Goal: Task Accomplishment & Management: Manage account settings

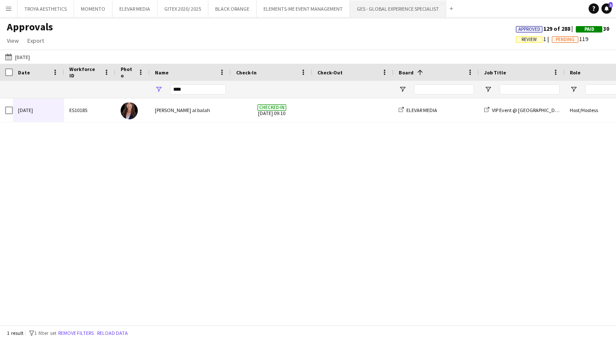
scroll to position [0, 0]
click at [382, 10] on button "GES - GLOBAL EXPERIENCE SPECIALIST Close" at bounding box center [398, 8] width 96 height 17
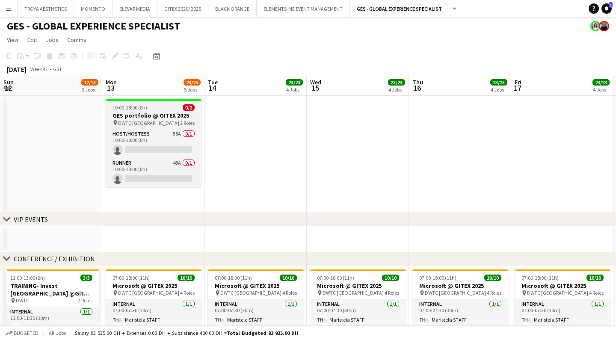
scroll to position [0, 204]
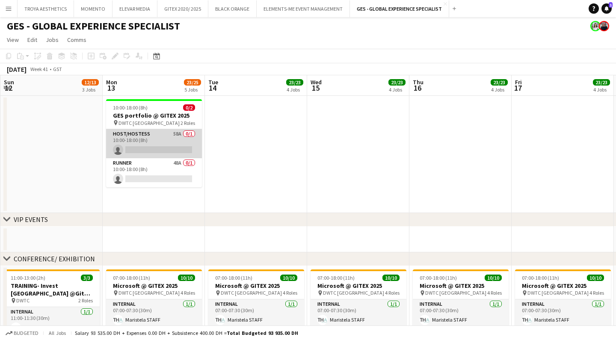
click at [154, 137] on app-card-role "Host/Hostess 58A 0/1 10:00-18:00 (8h) single-neutral-actions" at bounding box center [154, 143] width 96 height 29
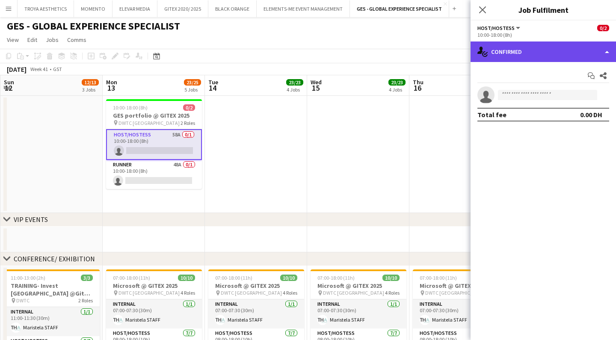
click at [560, 51] on div "single-neutral-actions-check-2 Confirmed" at bounding box center [544, 52] width 146 height 21
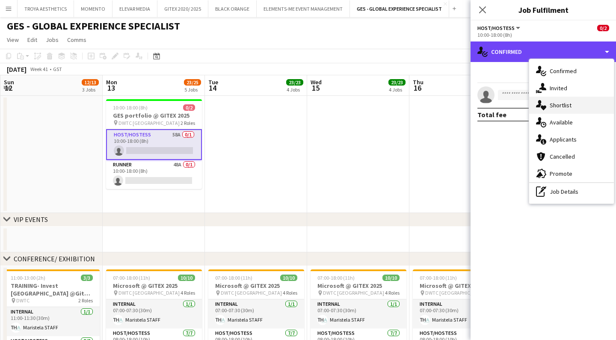
scroll to position [0, 0]
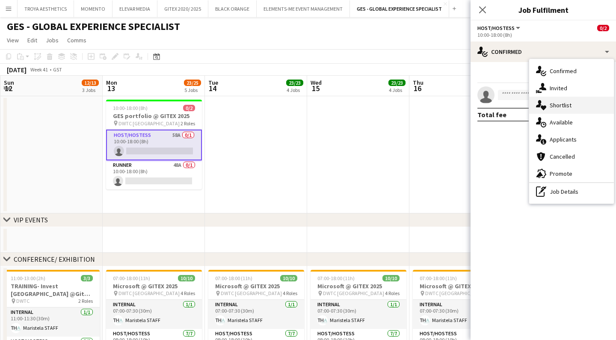
click at [553, 103] on span "Shortlist" at bounding box center [561, 105] width 22 height 8
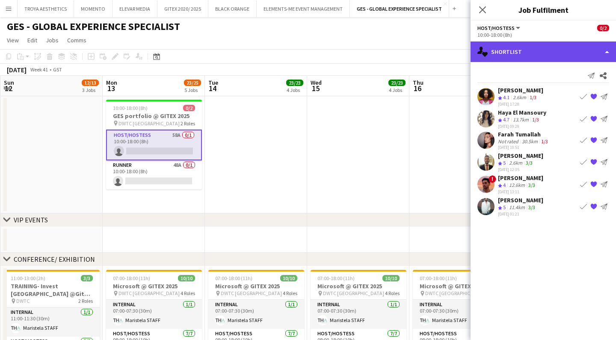
click at [527, 58] on div "single-neutral-actions-heart Shortlist" at bounding box center [544, 52] width 146 height 21
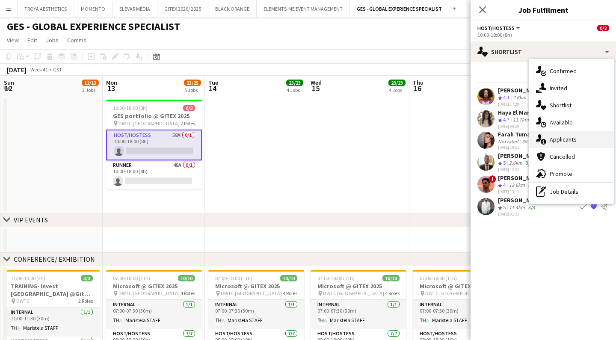
click at [577, 136] on div "single-neutral-actions-information Applicants" at bounding box center [572, 139] width 85 height 17
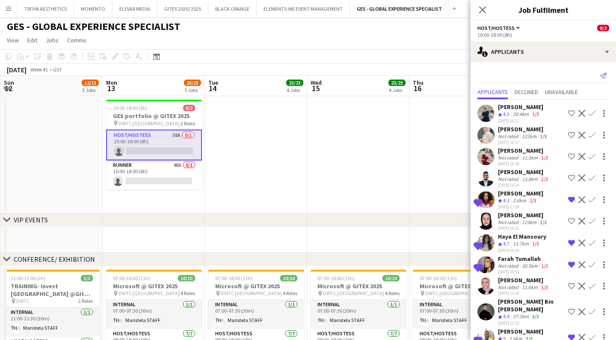
click at [603, 74] on icon at bounding box center [603, 76] width 7 height 6
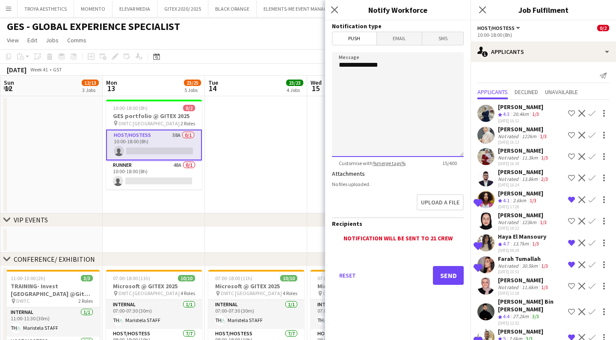
click at [432, 74] on textarea "**********" at bounding box center [398, 104] width 132 height 105
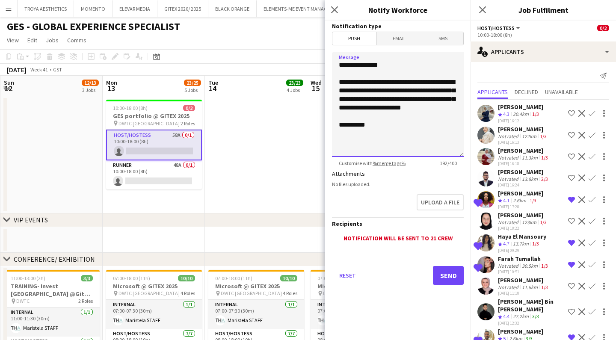
type textarea "**********"
click at [444, 282] on button "Send" at bounding box center [448, 275] width 31 height 19
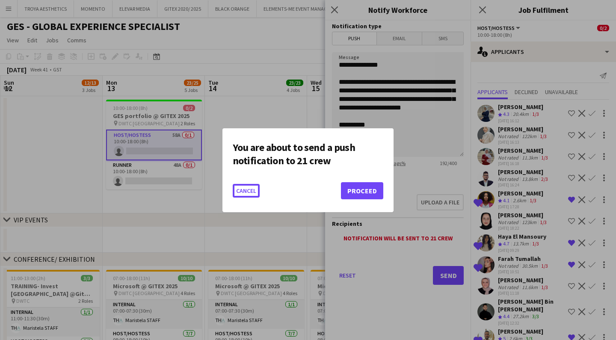
scroll to position [0, 0]
click at [358, 196] on button "Proceed" at bounding box center [362, 190] width 42 height 17
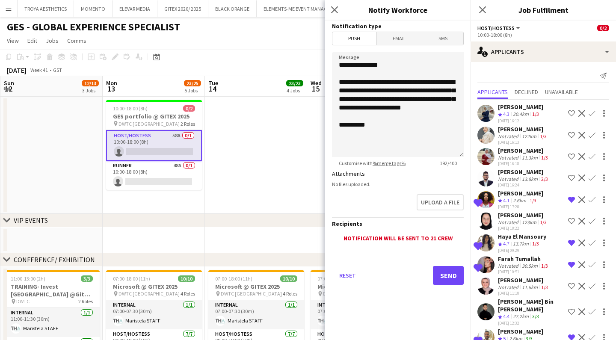
scroll to position [0, 0]
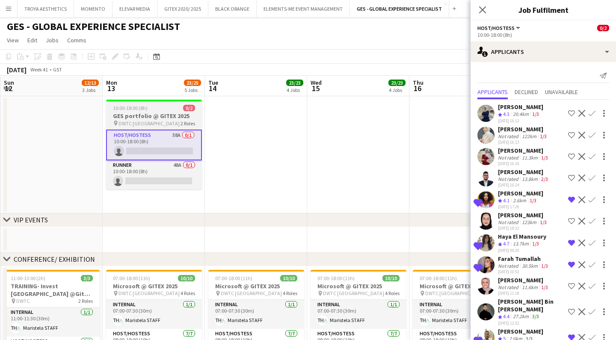
click at [149, 113] on h3 "GES portfolio @ GITEX 2025" at bounding box center [154, 116] width 96 height 8
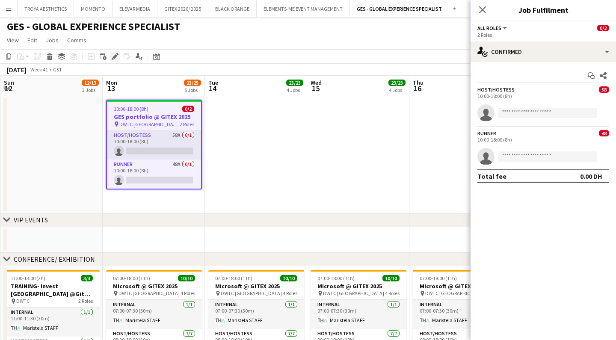
click at [115, 60] on div "Edit" at bounding box center [115, 56] width 10 height 10
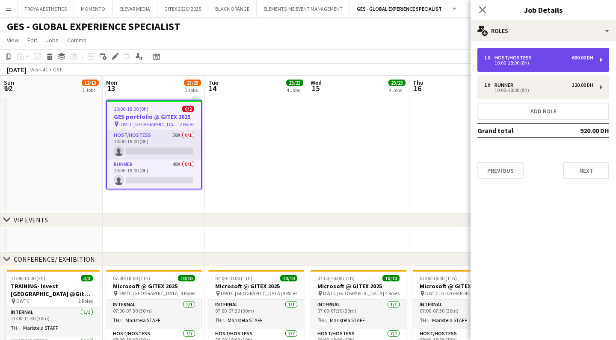
click at [515, 71] on div "1 x Host/Hostess 600.00 DH 10:00-18:00 (8h)" at bounding box center [544, 60] width 132 height 24
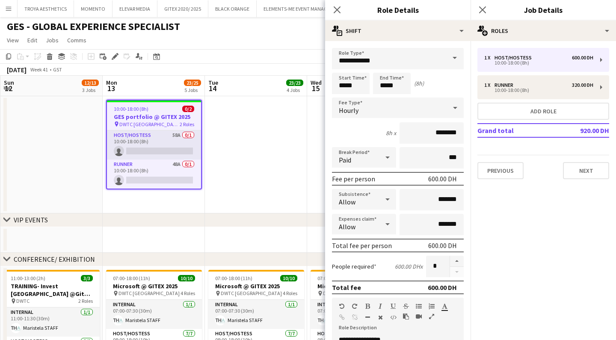
click at [470, 320] on form "**********" at bounding box center [398, 292] width 146 height 488
click at [183, 136] on app-card-role "Host/Hostess 58A 0/1 10:00-18:00 (8h) single-neutral-actions" at bounding box center [154, 145] width 94 height 29
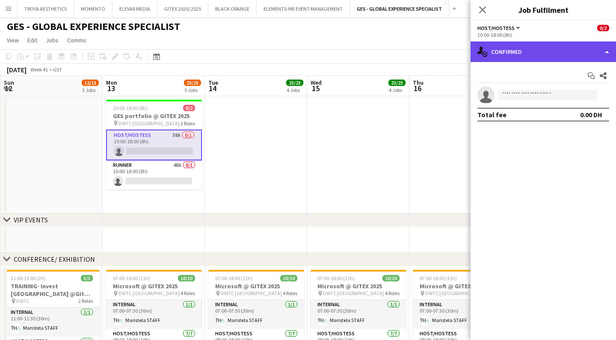
click at [525, 55] on div "single-neutral-actions-check-2 Confirmed" at bounding box center [544, 52] width 146 height 21
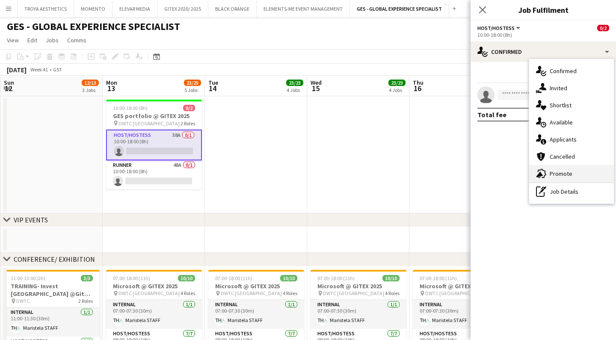
click at [561, 174] on span "Promote" at bounding box center [561, 174] width 23 height 8
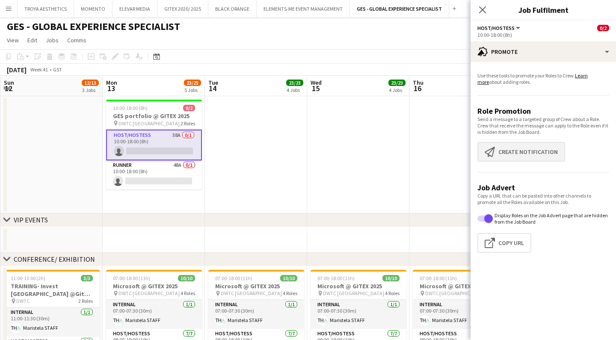
click at [513, 152] on button "Create notification Create notification" at bounding box center [522, 152] width 88 height 20
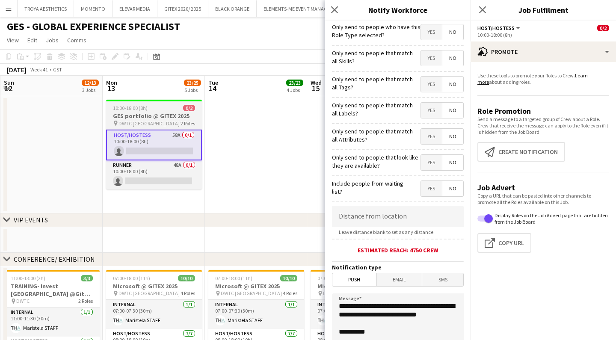
click at [150, 104] on app-job-card "10:00-18:00 (8h) 0/2 GES portfolio @ GITEX 2025 pin DWTC Dubai 2 Roles Host/Hos…" at bounding box center [154, 145] width 96 height 90
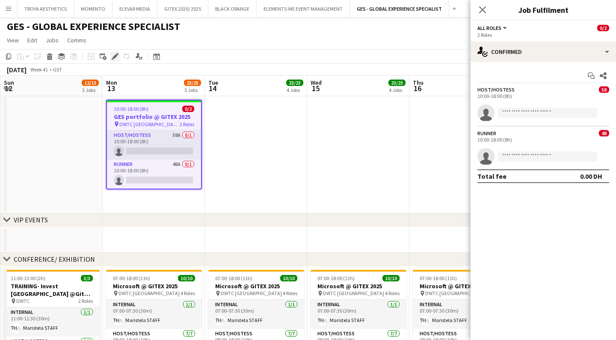
click at [118, 58] on icon "Edit" at bounding box center [115, 56] width 7 height 7
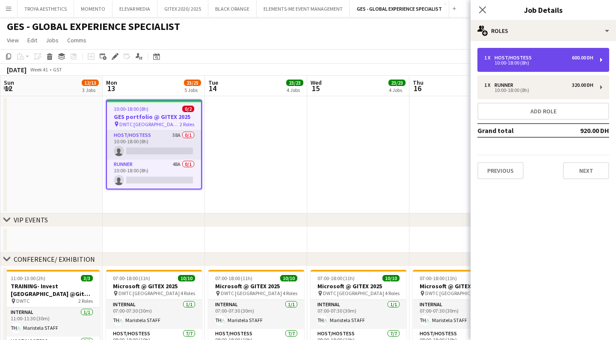
click at [536, 60] on div "1 x Host/Hostess 600.00 DH" at bounding box center [539, 58] width 109 height 6
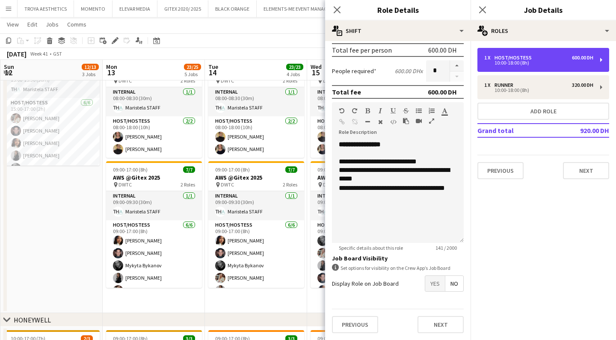
scroll to position [345, 0]
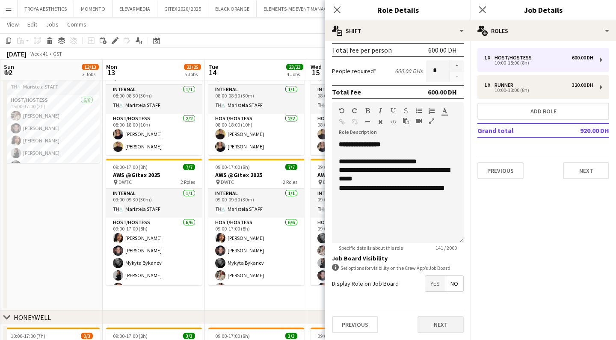
click at [433, 323] on button "Next" at bounding box center [441, 324] width 46 height 17
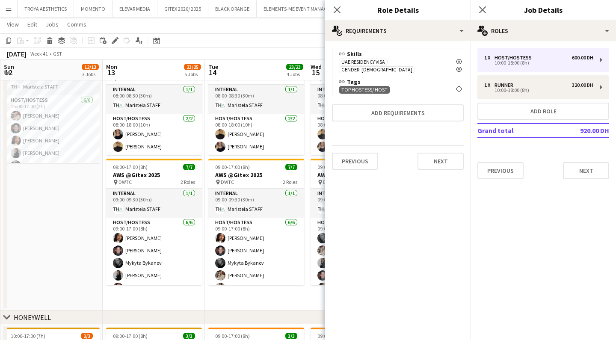
scroll to position [0, 0]
click at [413, 67] on span "Gender: [DEMOGRAPHIC_DATA]" at bounding box center [377, 70] width 71 height 6
click at [430, 62] on div "UAE Residency Visa Remove Gender: [DEMOGRAPHIC_DATA] Remove" at bounding box center [398, 65] width 118 height 15
click at [415, 66] on span "Gender: [DEMOGRAPHIC_DATA] Remove" at bounding box center [377, 69] width 76 height 7
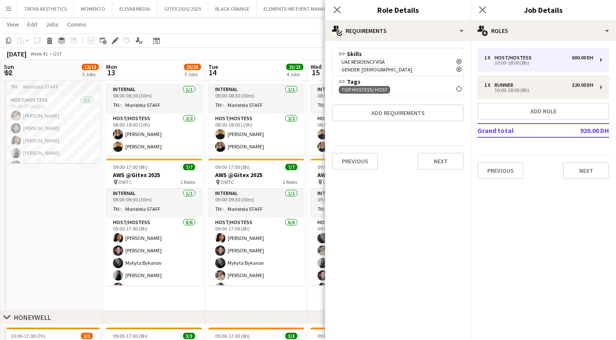
click at [413, 67] on span "Gender: [DEMOGRAPHIC_DATA]" at bounding box center [377, 70] width 71 height 6
click at [460, 68] on icon at bounding box center [459, 69] width 3 height 3
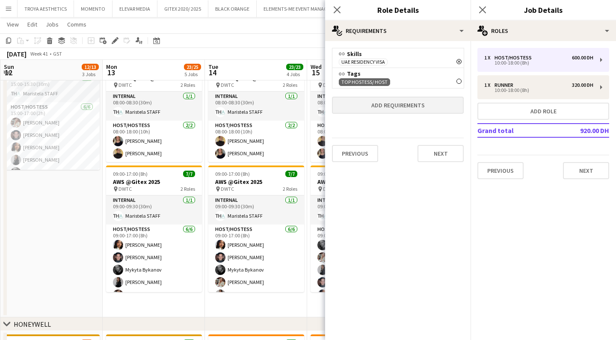
click at [402, 103] on button "Add requirements" at bounding box center [398, 105] width 132 height 17
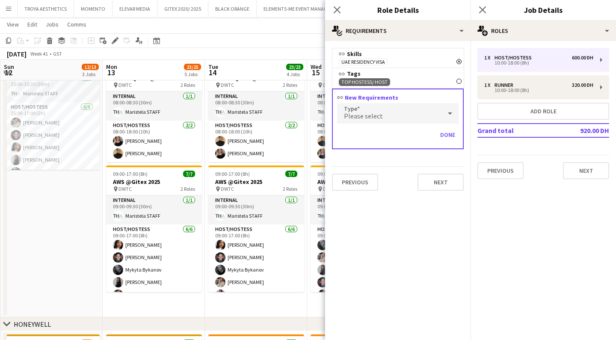
click at [393, 116] on div "Please select" at bounding box center [389, 113] width 104 height 21
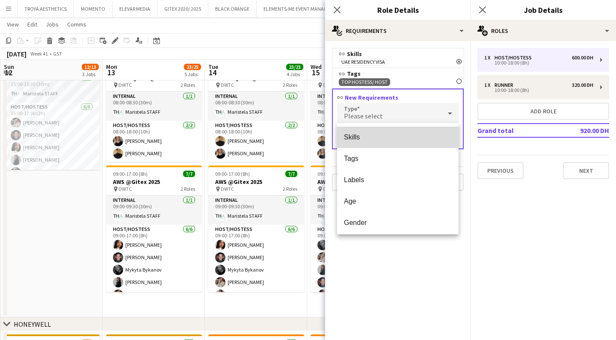
click at [388, 137] on span "Skills" at bounding box center [398, 137] width 108 height 8
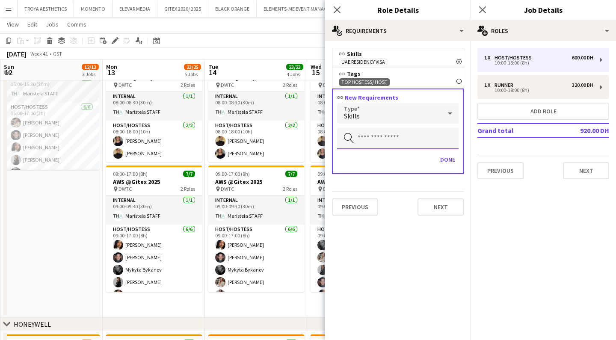
click at [388, 146] on input "text" at bounding box center [398, 138] width 122 height 21
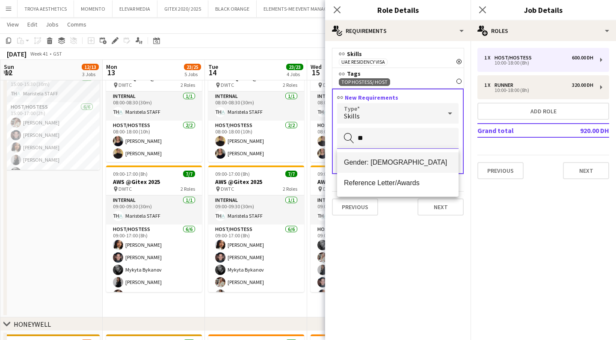
type input "**"
click at [384, 166] on span "Gender: [DEMOGRAPHIC_DATA]" at bounding box center [398, 162] width 108 height 8
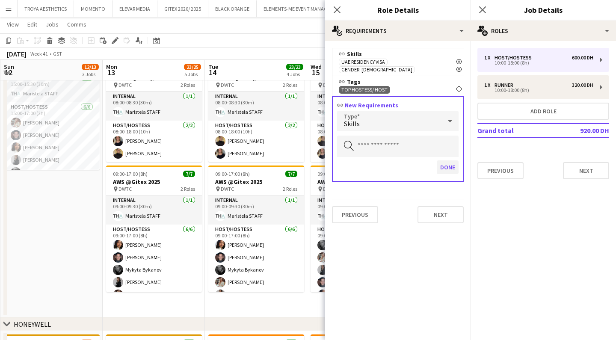
click at [454, 161] on button "Done" at bounding box center [448, 168] width 22 height 14
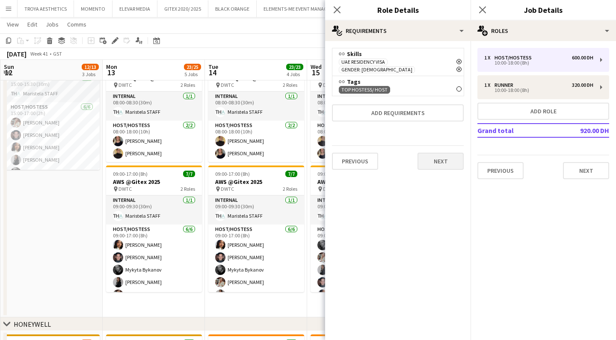
click at [449, 158] on button "Next" at bounding box center [441, 161] width 46 height 17
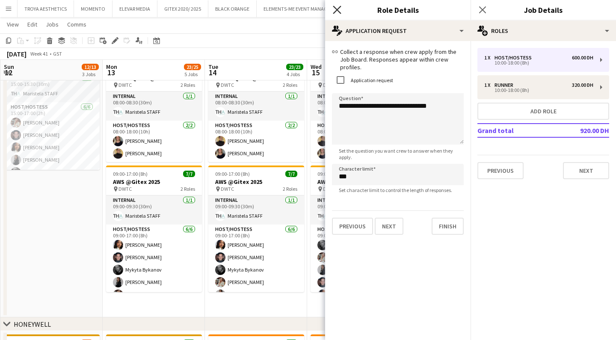
click at [338, 12] on icon "Close pop-in" at bounding box center [337, 10] width 8 height 8
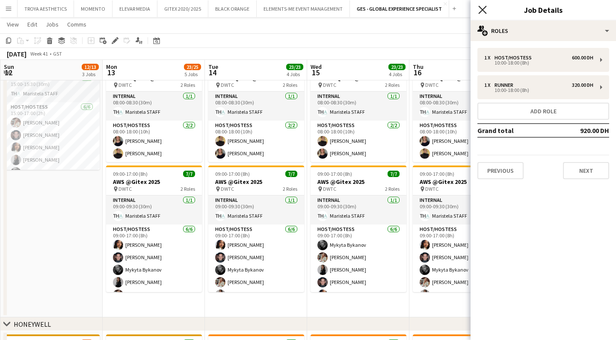
click at [481, 11] on icon "Close pop-in" at bounding box center [483, 10] width 8 height 8
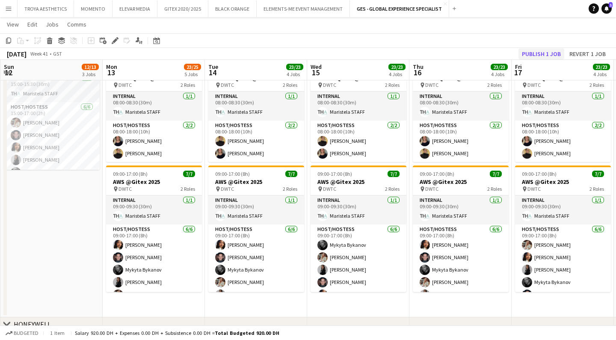
click at [536, 54] on button "Publish 1 job" at bounding box center [542, 53] width 46 height 11
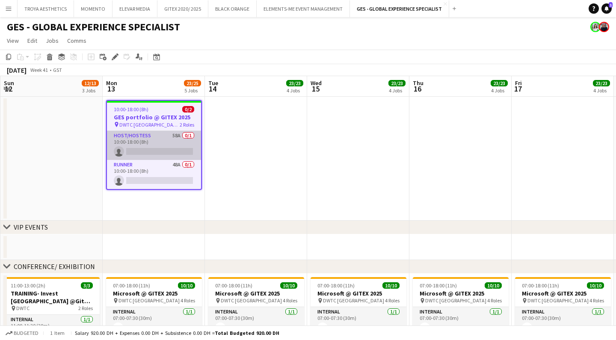
click at [150, 143] on app-card-role "Host/Hostess 58A 0/1 10:00-18:00 (8h) single-neutral-actions" at bounding box center [154, 145] width 94 height 29
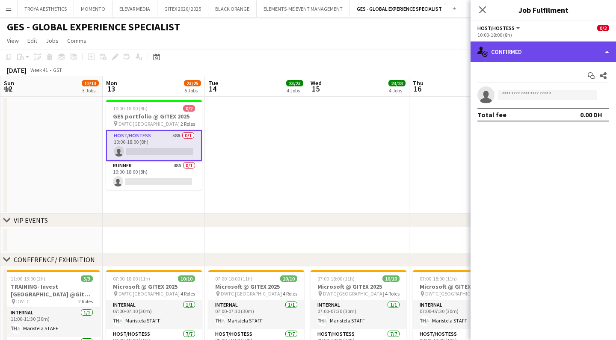
click at [524, 48] on div "single-neutral-actions-check-2 Confirmed" at bounding box center [544, 52] width 146 height 21
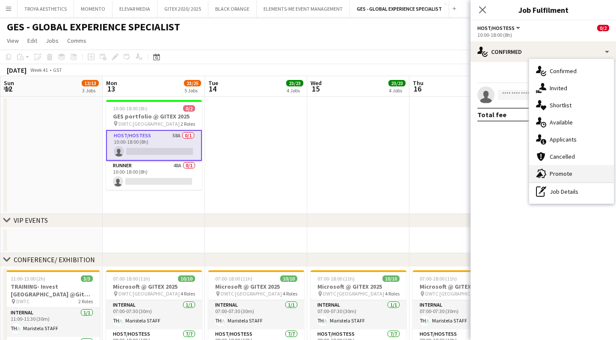
click at [561, 172] on span "Promote" at bounding box center [561, 174] width 23 height 8
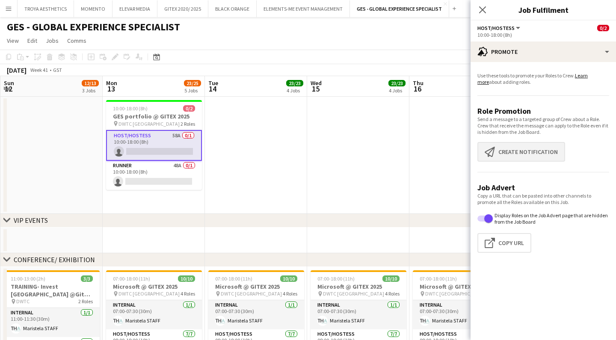
click at [527, 150] on button "Create notification Create notification" at bounding box center [522, 152] width 88 height 20
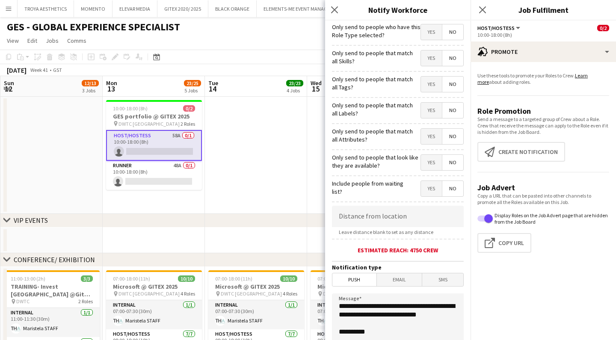
click at [415, 27] on label "Only send to people who have this Role Type selected?" at bounding box center [376, 30] width 89 height 15
click at [436, 61] on span "Yes" at bounding box center [431, 58] width 21 height 15
click at [433, 82] on span "Yes" at bounding box center [431, 84] width 21 height 15
click at [432, 110] on span "Yes" at bounding box center [431, 110] width 21 height 15
click at [441, 141] on span "Yes" at bounding box center [431, 136] width 21 height 15
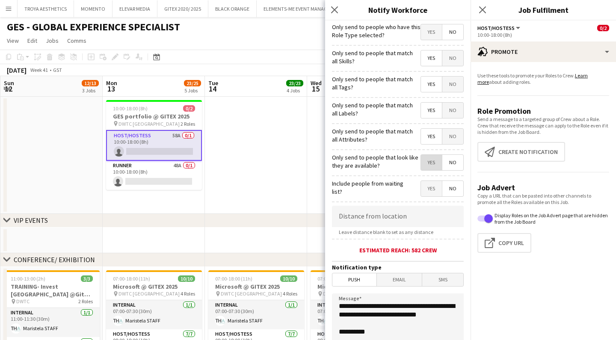
click at [430, 161] on span "Yes" at bounding box center [431, 162] width 21 height 15
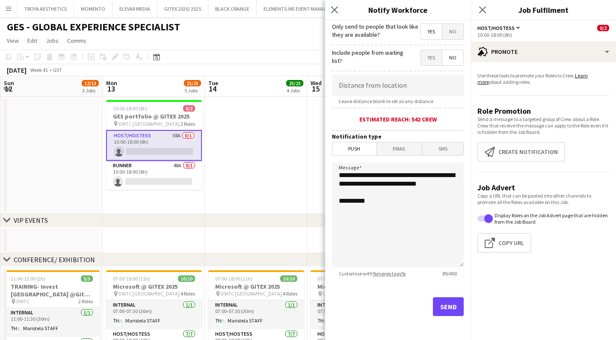
scroll to position [131, 0]
click at [441, 305] on button "Send" at bounding box center [448, 307] width 31 height 19
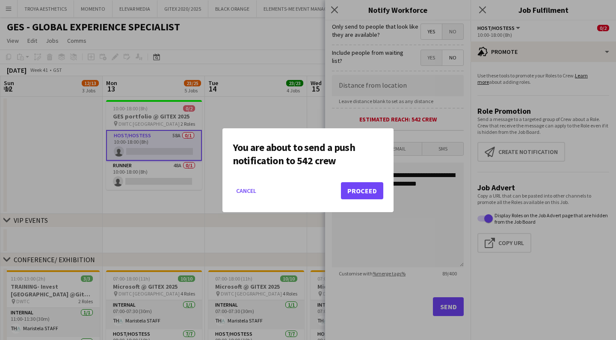
click at [372, 194] on button "Proceed" at bounding box center [362, 190] width 42 height 17
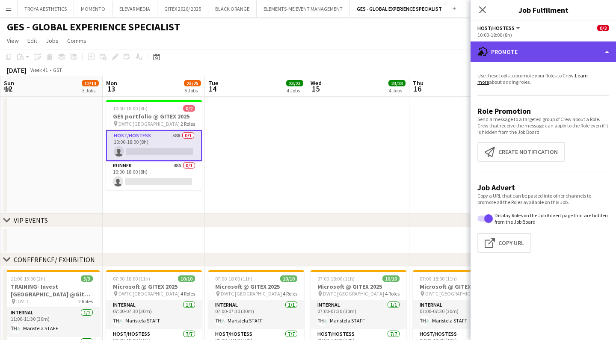
click at [576, 60] on div "advertising-megaphone Promote" at bounding box center [544, 52] width 146 height 21
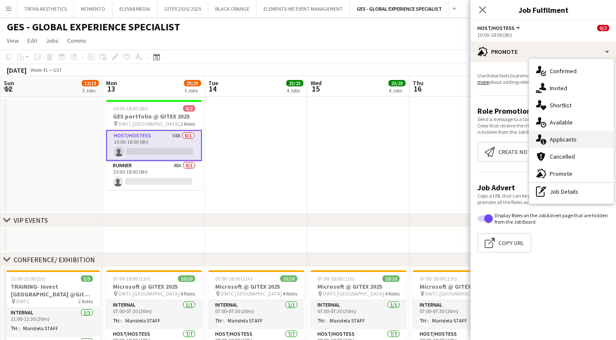
click at [566, 140] on span "Applicants" at bounding box center [563, 140] width 27 height 8
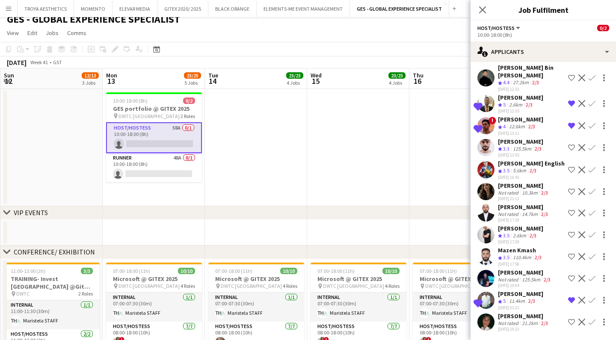
scroll to position [15, 0]
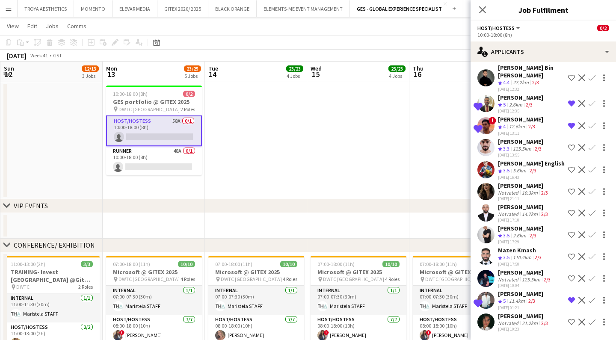
click at [572, 299] on app-icon "Remove crew from shortlist" at bounding box center [572, 300] width 7 height 7
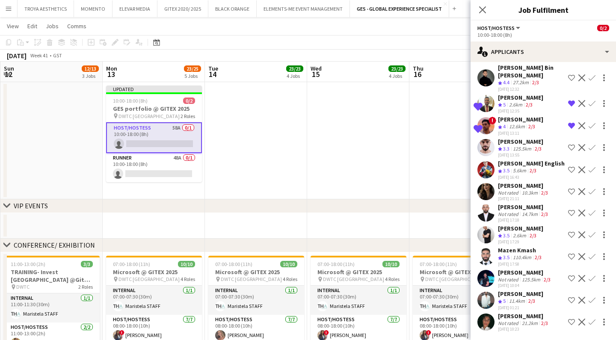
click at [572, 126] on app-icon "Remove crew from shortlist" at bounding box center [572, 125] width 7 height 7
click at [572, 106] on app-icon "Remove crew from shortlist" at bounding box center [572, 103] width 7 height 7
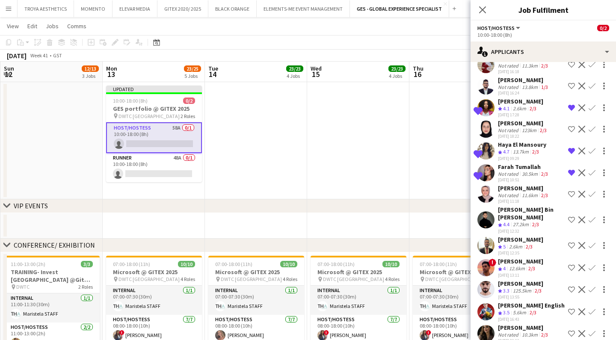
scroll to position [92, 0]
click at [572, 173] on app-icon "Remove crew from shortlist" at bounding box center [572, 172] width 7 height 7
click at [572, 173] on app-icon "Shortlist crew" at bounding box center [572, 172] width 7 height 7
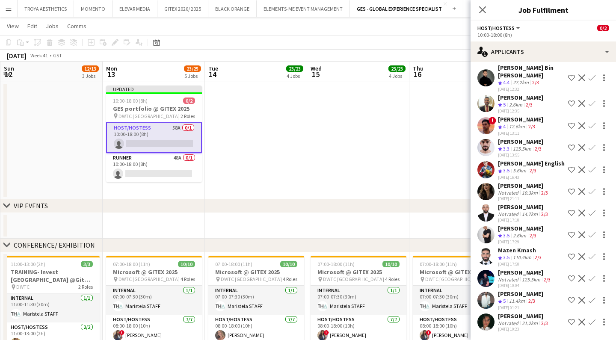
scroll to position [234, 0]
click at [485, 10] on icon "Close pop-in" at bounding box center [483, 10] width 8 height 8
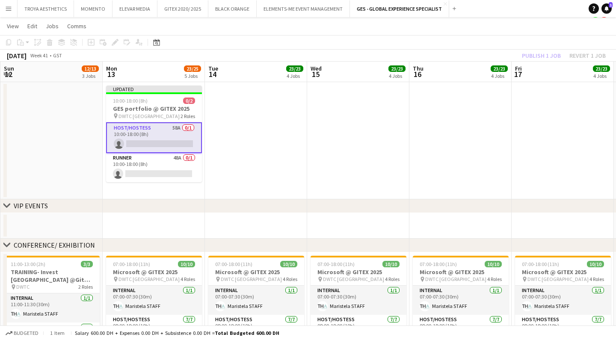
click at [148, 143] on app-card-role "Host/Hostess 58A 0/1 10:00-18:00 (8h) single-neutral-actions" at bounding box center [154, 137] width 96 height 31
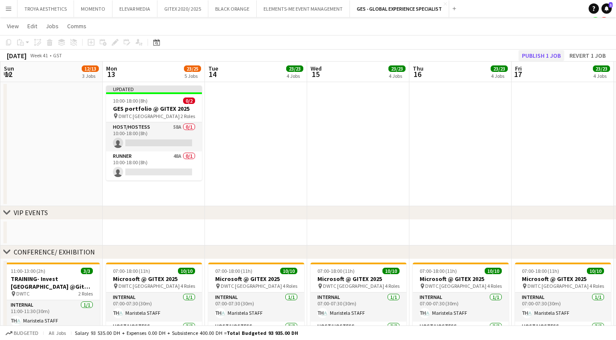
click at [553, 57] on button "Publish 1 job" at bounding box center [542, 55] width 46 height 11
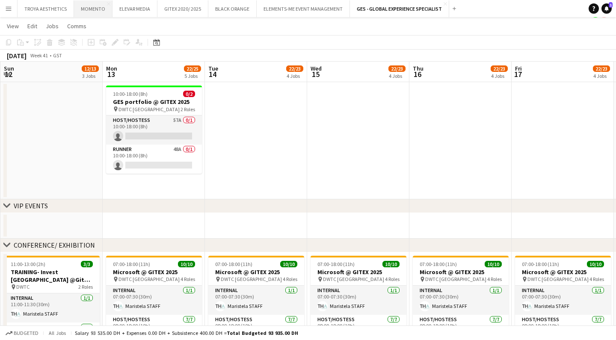
click at [98, 12] on button "MOMENTO Close" at bounding box center [93, 8] width 39 height 17
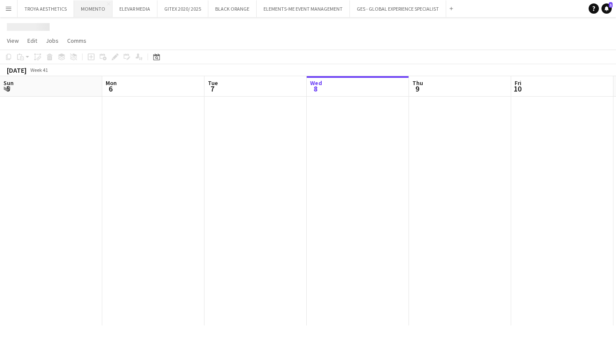
scroll to position [0, 205]
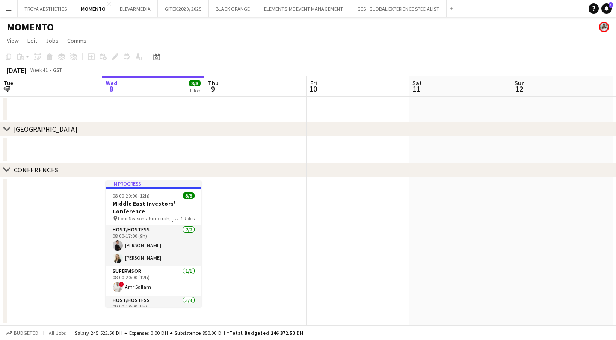
click at [11, 10] on app-icon "Menu" at bounding box center [8, 8] width 7 height 7
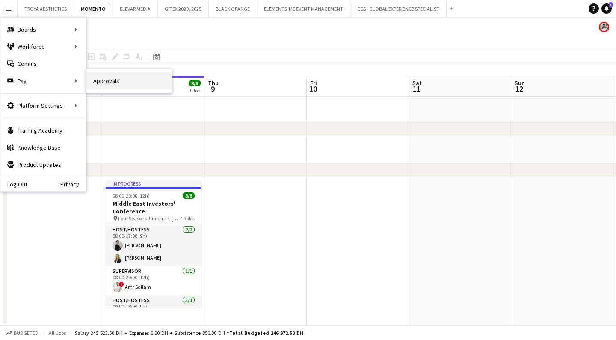
click at [145, 85] on link "Approvals" at bounding box center [129, 80] width 86 height 17
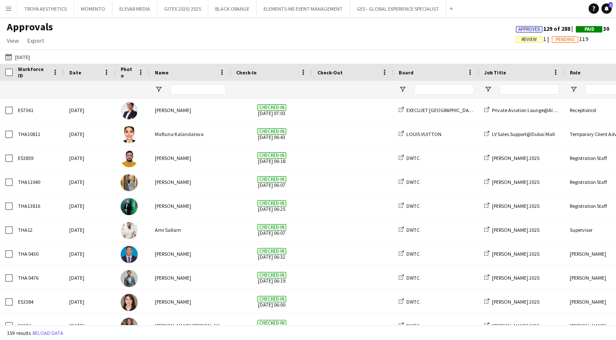
type input "****"
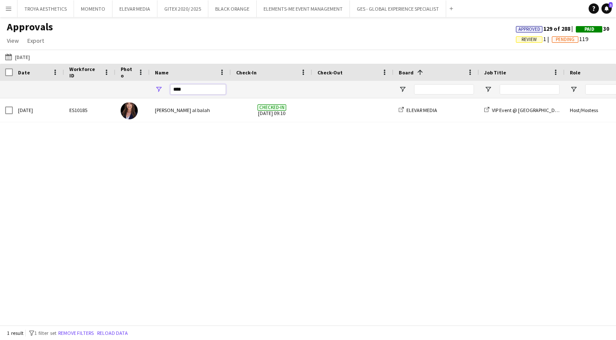
drag, startPoint x: 193, startPoint y: 90, endPoint x: 165, endPoint y: 89, distance: 27.4
click at [165, 89] on div "****" at bounding box center [190, 89] width 81 height 17
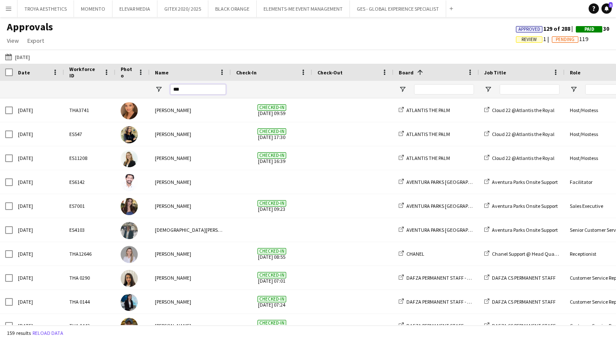
type input "****"
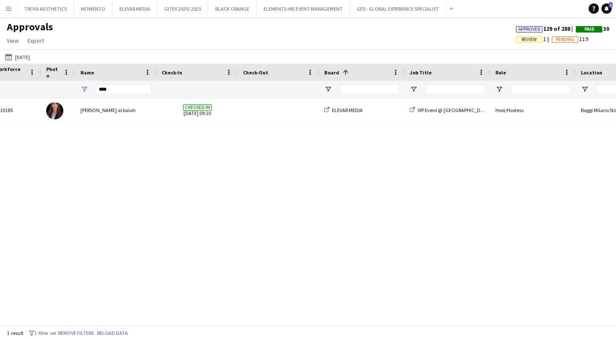
click at [535, 40] on span "Review" at bounding box center [529, 39] width 27 height 6
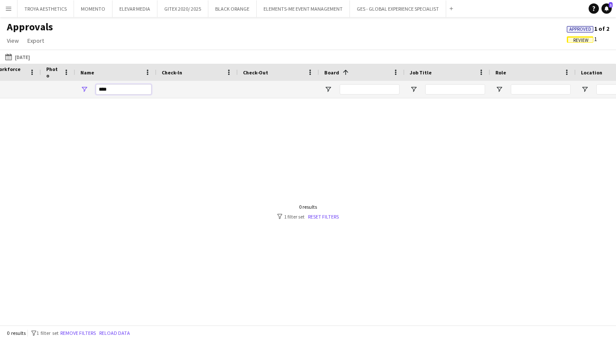
drag, startPoint x: 121, startPoint y: 92, endPoint x: 98, endPoint y: 89, distance: 23.3
click at [98, 89] on input "****" at bounding box center [124, 89] width 56 height 10
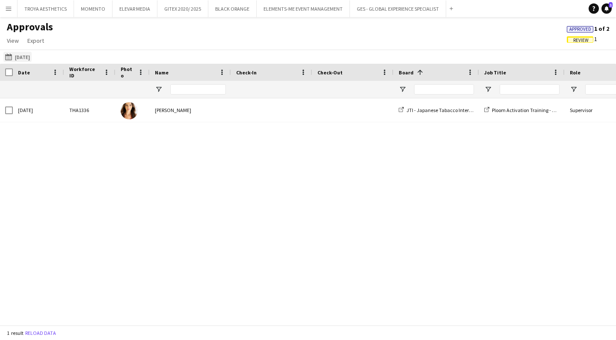
click at [31, 57] on button "[DATE] [DATE]" at bounding box center [17, 57] width 28 height 10
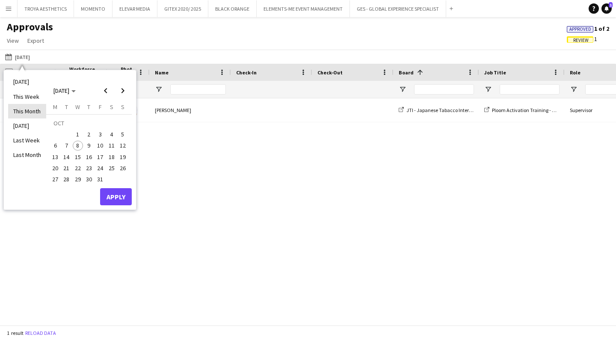
click at [35, 112] on li "This Month" at bounding box center [27, 111] width 38 height 15
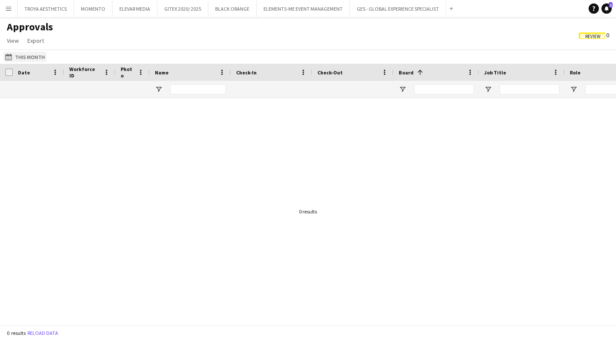
click at [16, 58] on button "[DATE] This Month" at bounding box center [24, 57] width 43 height 10
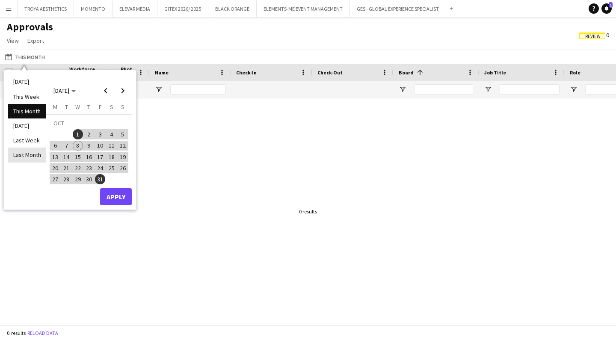
click at [28, 157] on li "Last Month" at bounding box center [27, 155] width 38 height 15
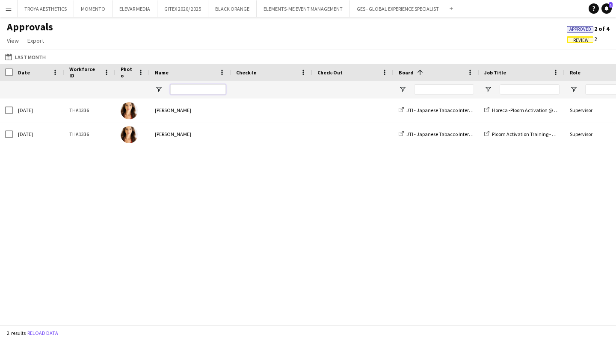
click at [185, 89] on input "Name Filter Input" at bounding box center [198, 89] width 56 height 10
type input "****"
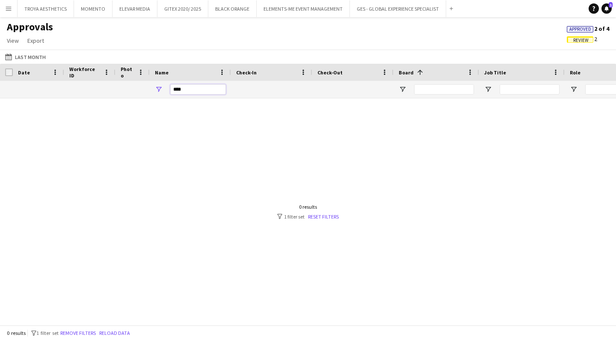
drag, startPoint x: 195, startPoint y: 91, endPoint x: 159, endPoint y: 88, distance: 36.5
click at [159, 88] on div "****" at bounding box center [190, 89] width 81 height 17
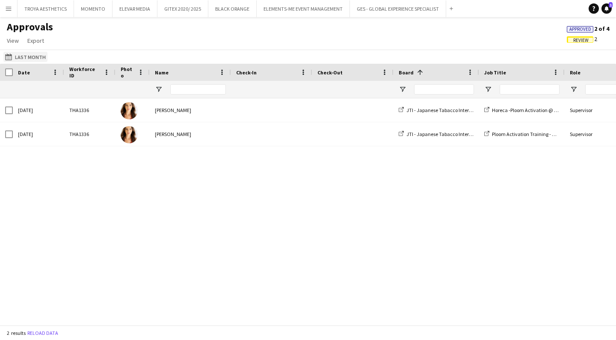
click at [29, 56] on button "[DATE] Last Month" at bounding box center [25, 57] width 44 height 10
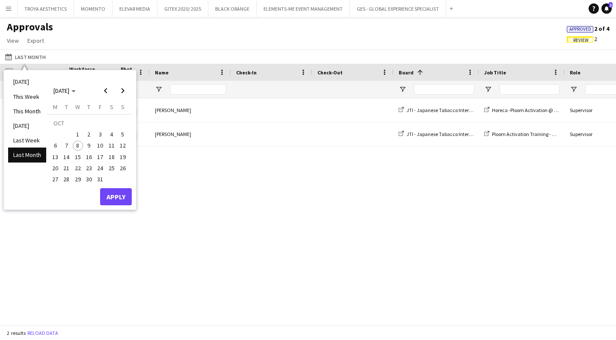
click at [290, 191] on div "[DATE] THA1336 [PERSON_NAME] JTI - Japanese Tabacco International Horeca -Ploom…" at bounding box center [308, 211] width 616 height 227
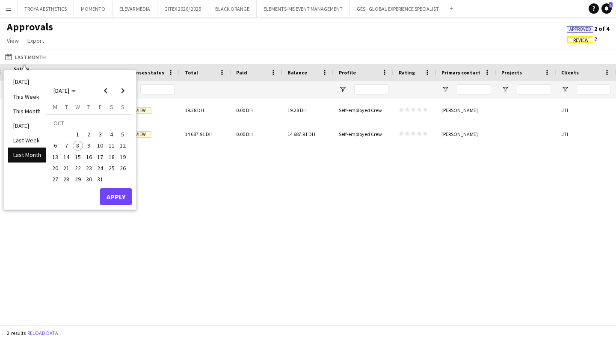
click at [465, 217] on div "(+04) [GEOGRAPHIC_DATA] 0.00 DH Approved 19.28 DH Review 19.28 DH 0.00 DH 19.28…" at bounding box center [308, 211] width 616 height 227
click at [234, 242] on div "(+04) [GEOGRAPHIC_DATA] 0.00 DH Approved 19.28 DH Review 19.28 DH 0.00 DH 19.28…" at bounding box center [308, 211] width 616 height 227
click at [229, 234] on div "(+04) [GEOGRAPHIC_DATA] 0.00 DH Approved 19.28 DH Review 19.28 DH 0.00 DH 19.28…" at bounding box center [308, 211] width 616 height 227
click at [188, 222] on div "(+04) [GEOGRAPHIC_DATA] 0.00 DH Approved 19.28 DH Review 19.28 DH 0.00 DH 19.28…" at bounding box center [308, 211] width 616 height 227
click at [70, 57] on div "[DATE] Last Month [DATE] This Week This Month [DATE] Last Week Last Month [DATE…" at bounding box center [308, 57] width 616 height 14
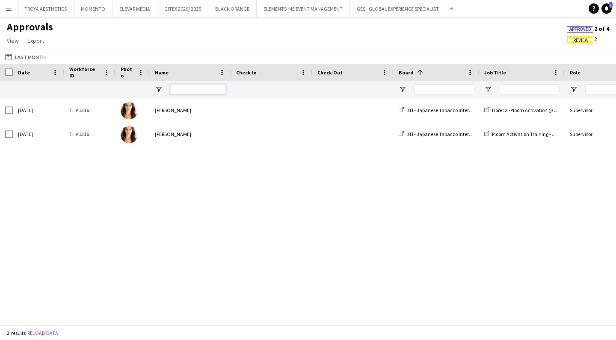
click at [179, 88] on input "Name Filter Input" at bounding box center [198, 89] width 56 height 10
click at [27, 57] on button "[DATE] Last Month" at bounding box center [25, 57] width 44 height 10
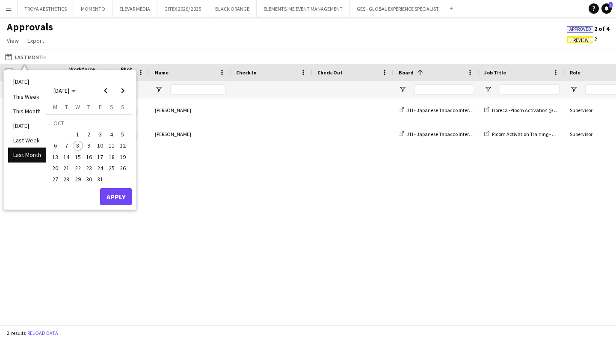
click at [80, 136] on span "1" at bounding box center [78, 134] width 10 height 10
click at [120, 199] on button "Apply" at bounding box center [116, 196] width 32 height 17
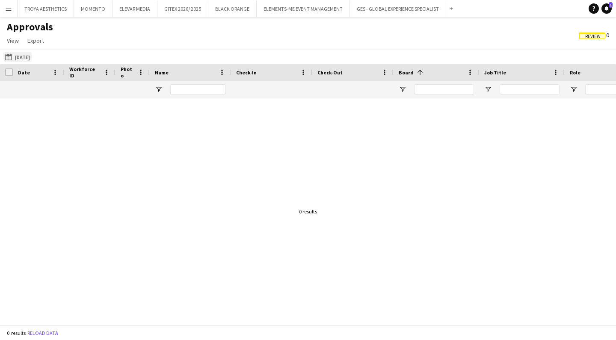
click at [30, 60] on button "[DATE] [DATE]" at bounding box center [17, 57] width 28 height 10
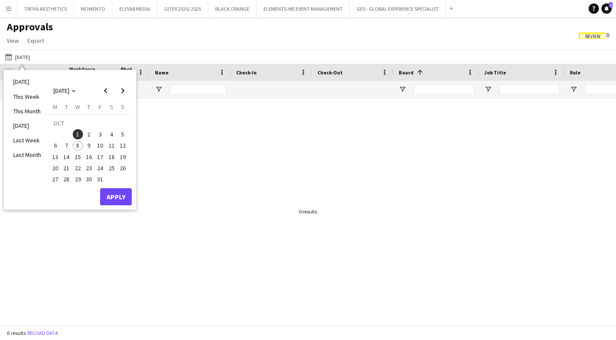
click at [78, 147] on span "8" at bounding box center [78, 146] width 10 height 10
click at [115, 196] on button "Apply" at bounding box center [116, 196] width 32 height 17
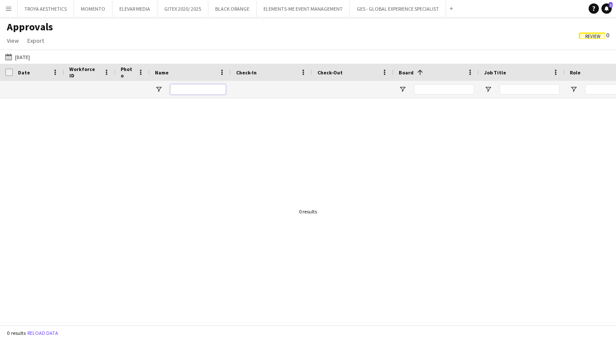
click at [223, 89] on input "Name Filter Input" at bounding box center [198, 89] width 56 height 10
type input "****"
click at [24, 57] on button "[DATE] [DATE]" at bounding box center [17, 57] width 28 height 10
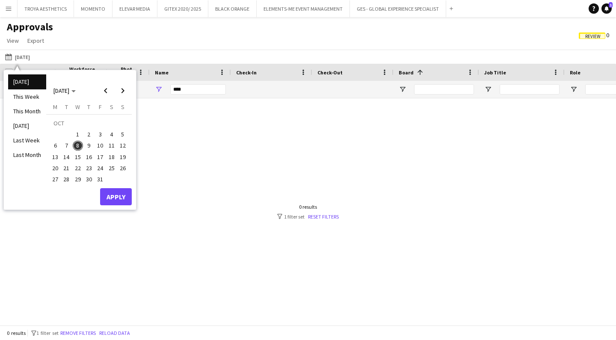
click at [219, 173] on div at bounding box center [308, 211] width 616 height 227
click at [14, 40] on span "View" at bounding box center [13, 41] width 12 height 8
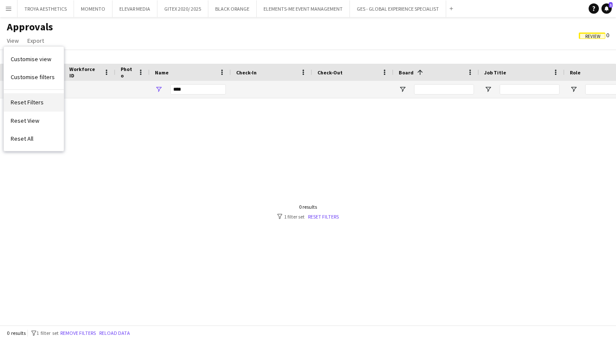
click at [42, 99] on link "Reset Filters" at bounding box center [34, 102] width 60 height 18
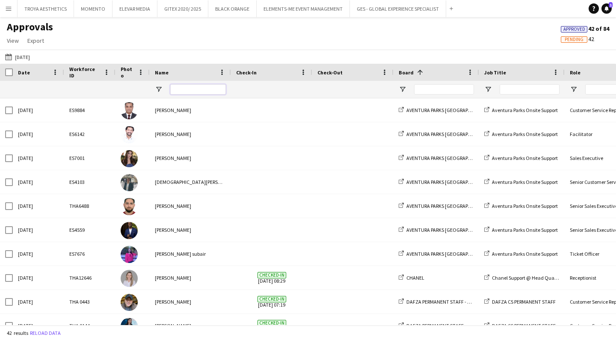
click at [190, 92] on input "Name Filter Input" at bounding box center [198, 89] width 56 height 10
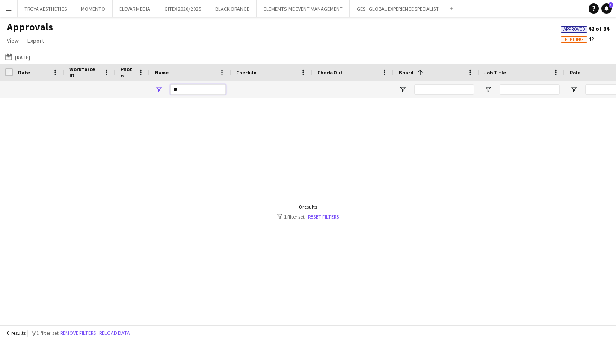
type input "*"
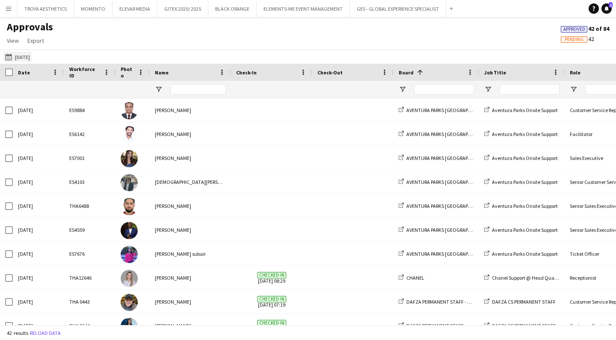
click at [22, 56] on button "[DATE] [DATE]" at bounding box center [17, 57] width 28 height 10
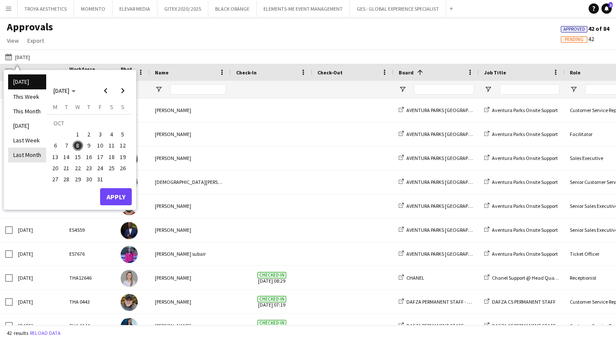
click at [29, 156] on li "Last Month" at bounding box center [27, 155] width 38 height 15
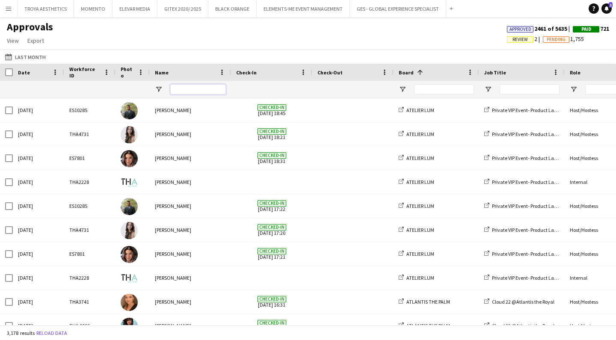
click at [193, 93] on input "Name Filter Input" at bounding box center [198, 89] width 56 height 10
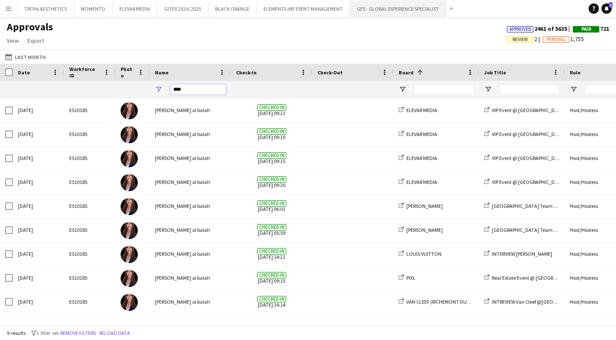
type input "****"
drag, startPoint x: 399, startPoint y: 9, endPoint x: 382, endPoint y: 6, distance: 16.8
